Goal: Check status: Check status

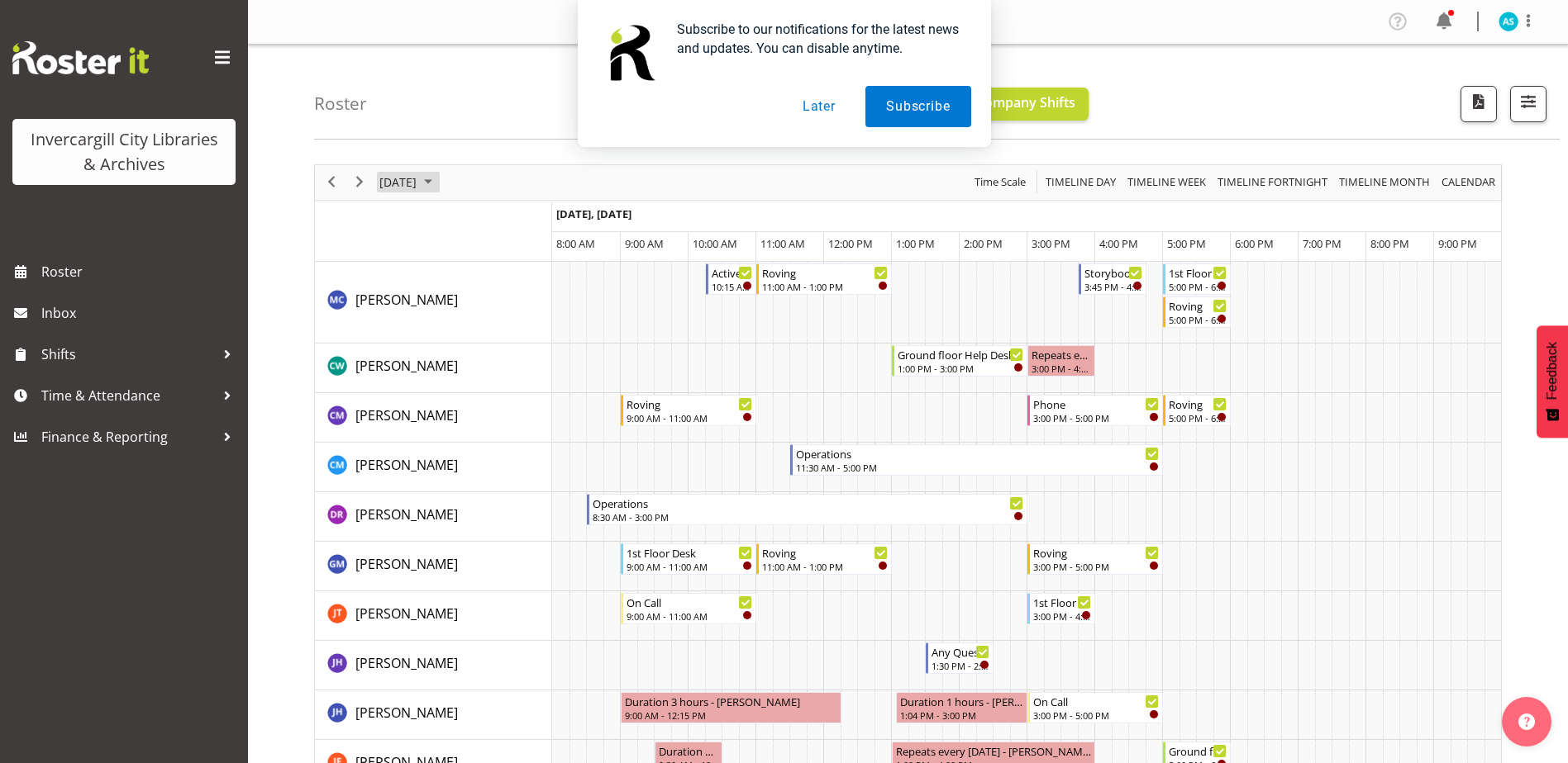
click at [438, 179] on span "September 2025" at bounding box center [428, 182] width 20 height 21
click at [529, 366] on span "26" at bounding box center [529, 365] width 25 height 25
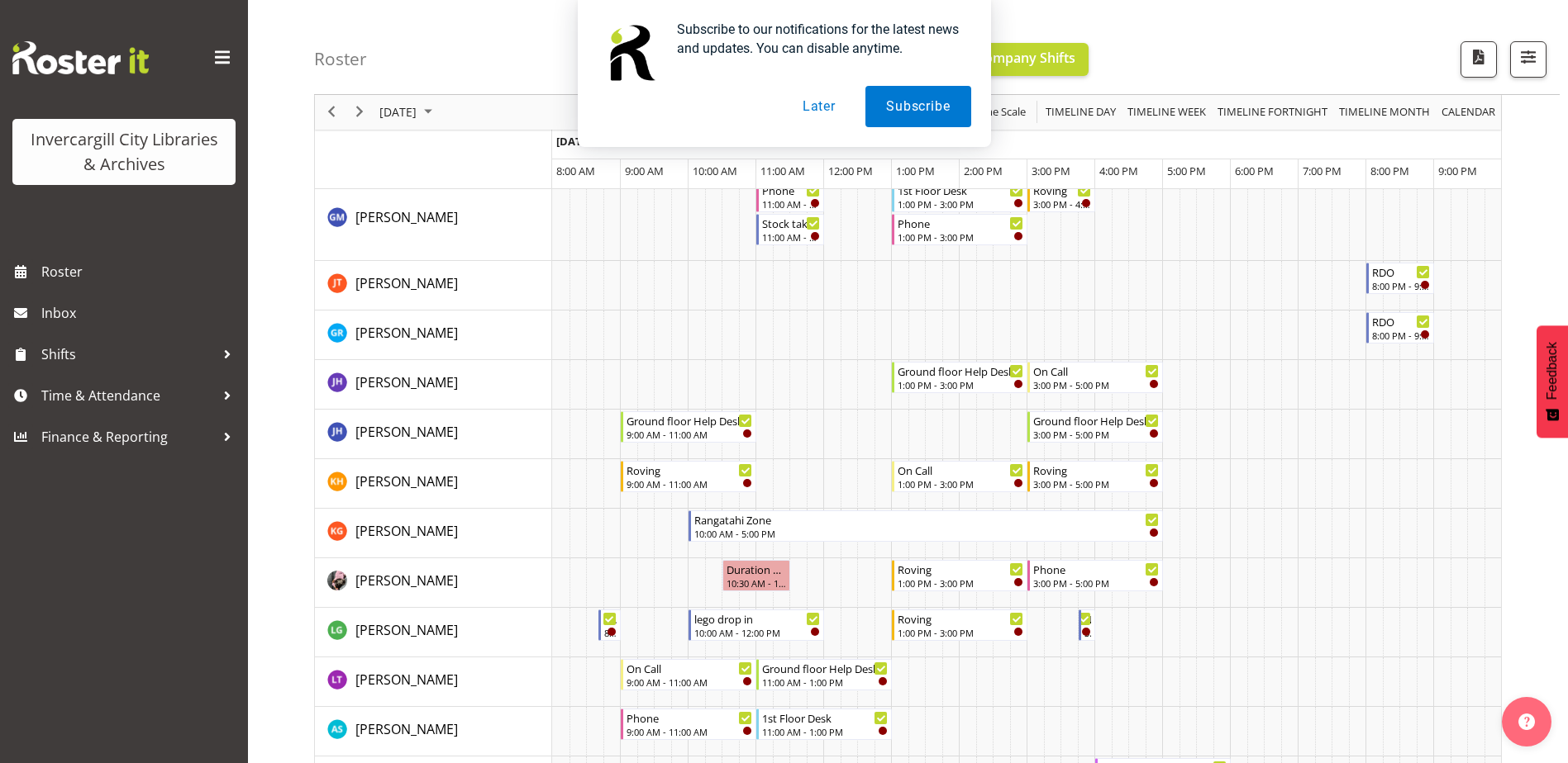
scroll to position [578, 0]
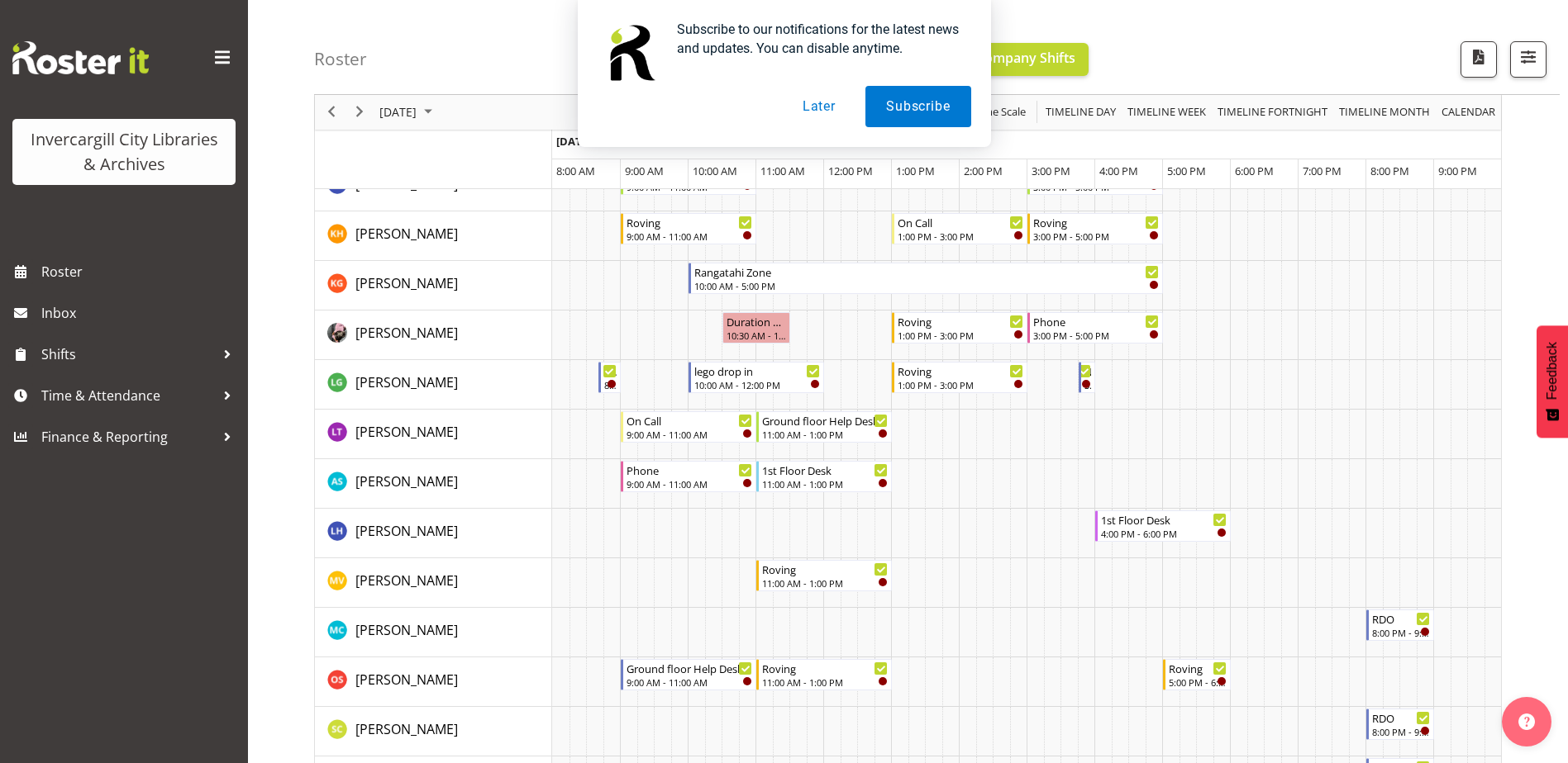
click at [500, 111] on div "Subscribe to our notifications for the latest news and updates. You can disable…" at bounding box center [784, 74] width 1568 height 147
click at [499, 112] on div "Subscribe to our notifications for the latest news and updates. You can disable…" at bounding box center [784, 74] width 1568 height 147
click at [829, 111] on button "Later" at bounding box center [819, 107] width 75 height 42
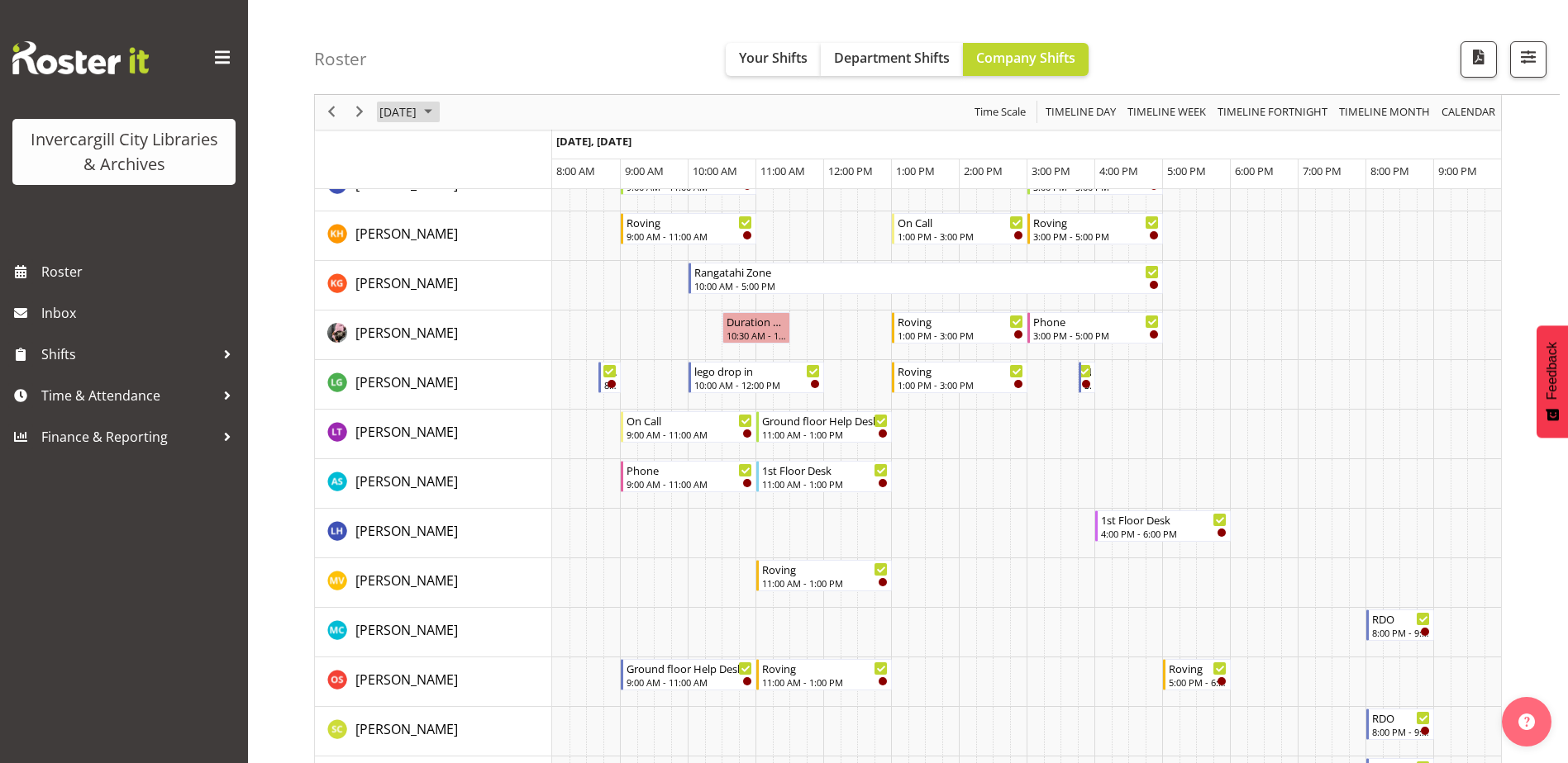
click at [438, 110] on span "September 2025" at bounding box center [428, 112] width 20 height 21
click at [429, 295] on span "22" at bounding box center [423, 295] width 25 height 25
